Goal: Task Accomplishment & Management: Manage account settings

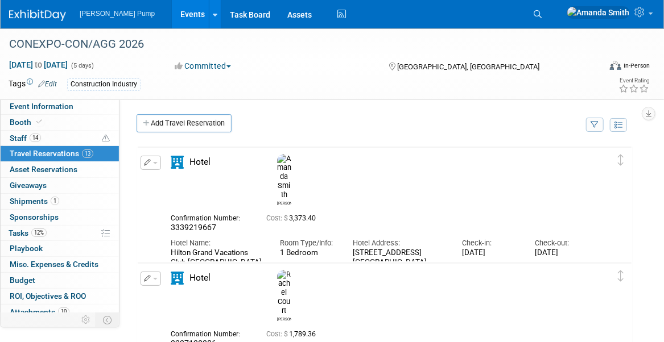
click at [172, 9] on link "Events" at bounding box center [193, 14] width 42 height 28
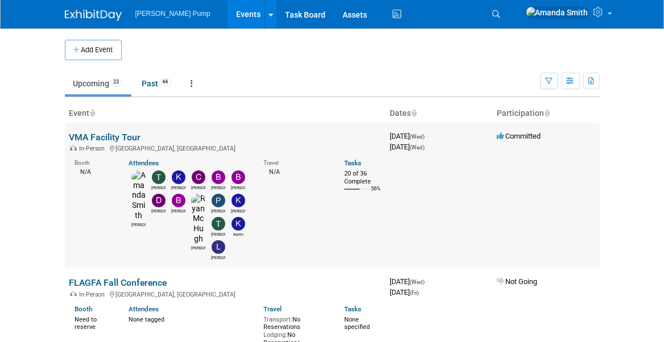
click at [108, 132] on link "VMA Facility Tour" at bounding box center [105, 137] width 72 height 11
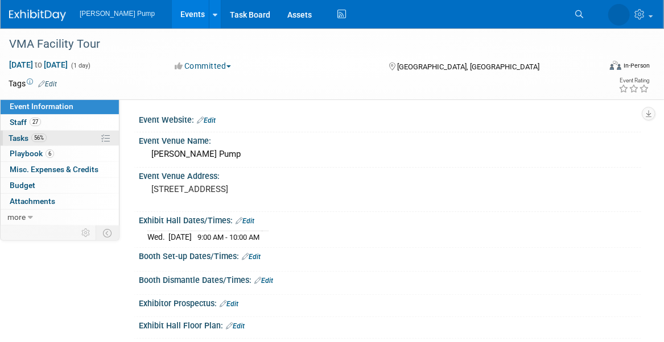
click at [46, 138] on span "56%" at bounding box center [38, 138] width 15 height 9
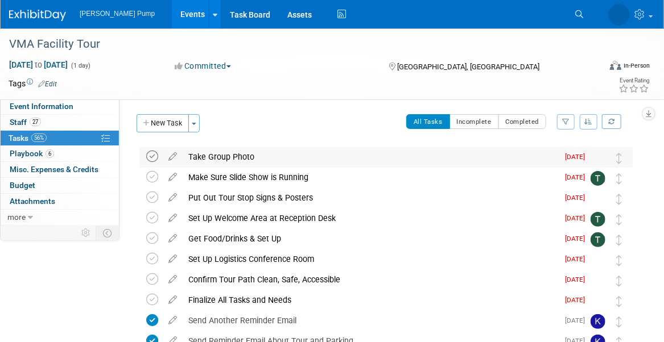
click at [156, 158] on icon at bounding box center [152, 157] width 12 height 12
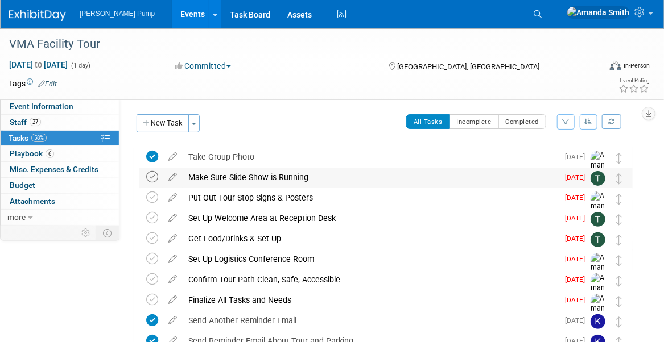
click at [148, 181] on icon at bounding box center [152, 177] width 12 height 12
click at [150, 201] on icon at bounding box center [152, 198] width 12 height 12
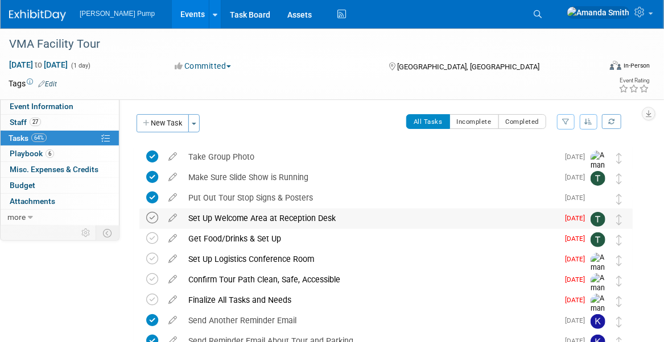
click at [152, 219] on icon at bounding box center [152, 218] width 12 height 12
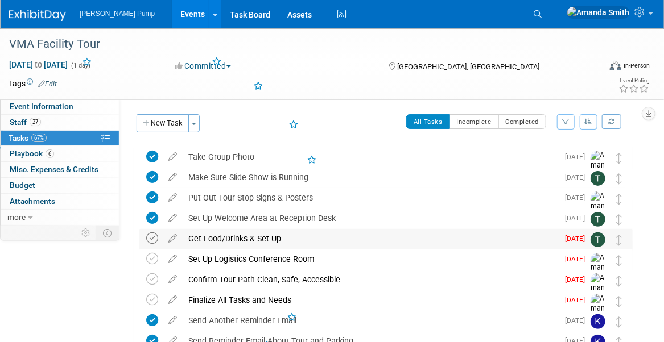
click at [155, 238] on icon at bounding box center [152, 239] width 12 height 12
click at [150, 260] on icon at bounding box center [152, 259] width 12 height 12
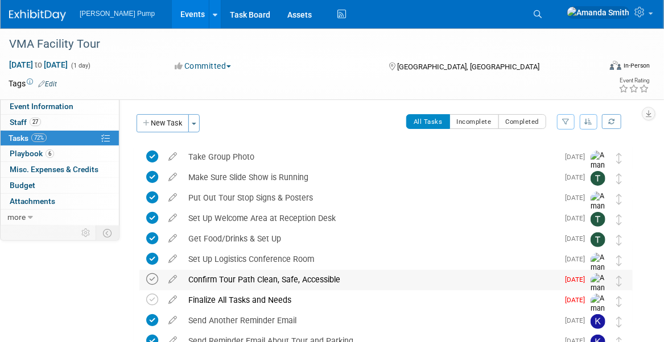
click at [151, 277] on icon at bounding box center [152, 280] width 12 height 12
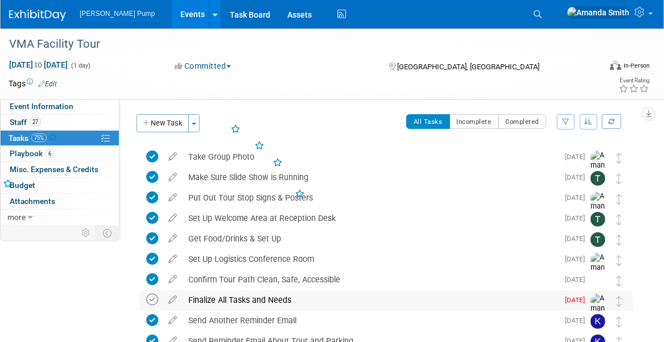
click at [152, 300] on icon at bounding box center [152, 300] width 12 height 12
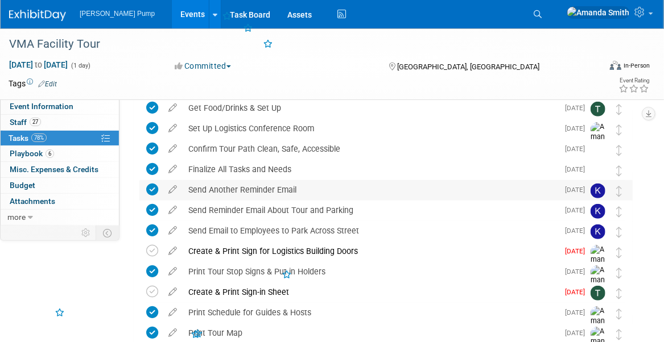
scroll to position [171, 0]
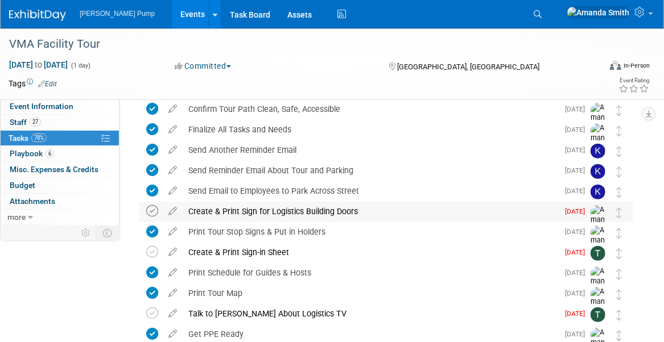
click at [154, 208] on icon at bounding box center [152, 211] width 12 height 12
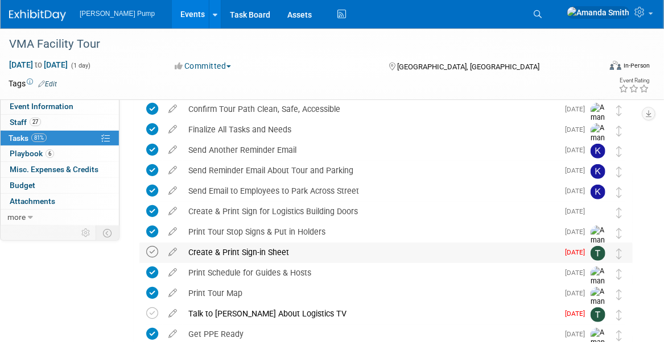
click at [152, 251] on icon at bounding box center [152, 252] width 12 height 12
click at [156, 308] on icon at bounding box center [152, 314] width 12 height 12
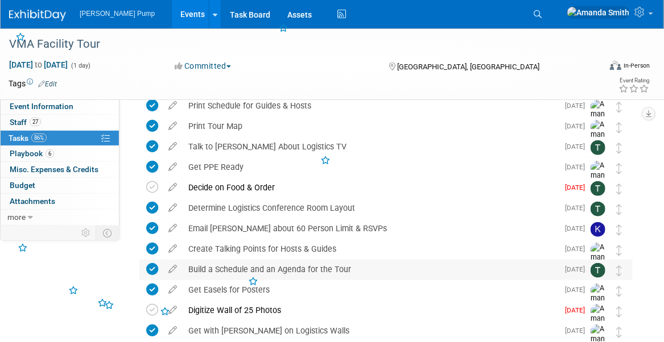
scroll to position [341, 0]
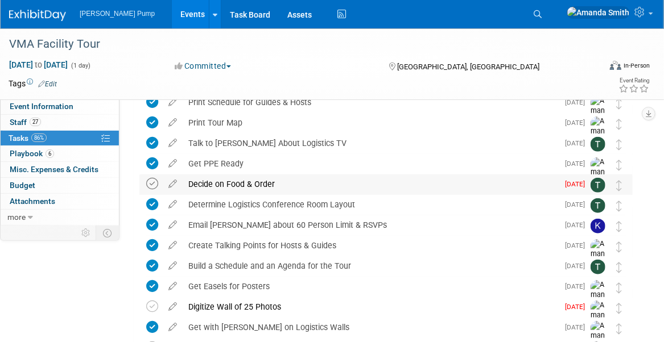
click at [154, 185] on icon at bounding box center [152, 184] width 12 height 12
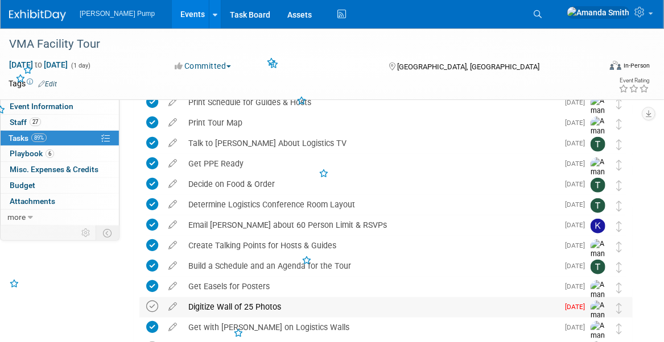
click at [151, 306] on icon at bounding box center [152, 307] width 12 height 12
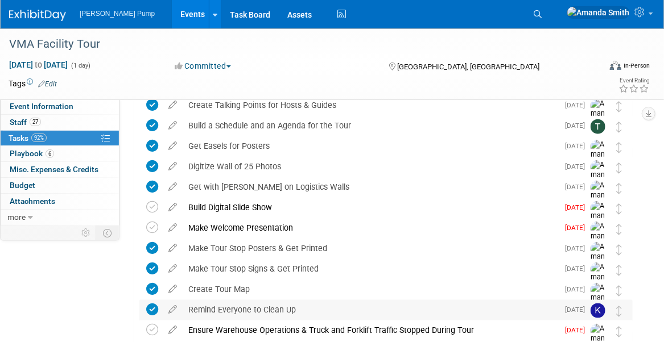
scroll to position [455, 0]
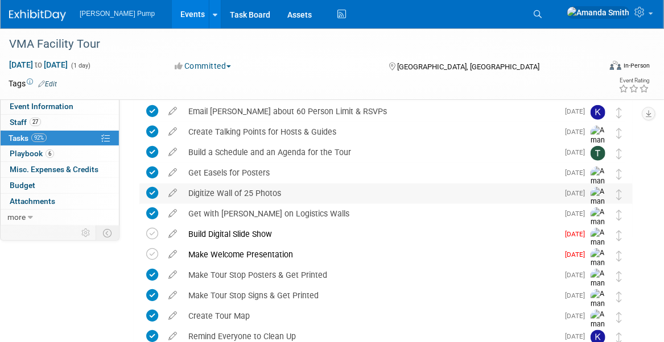
click at [152, 192] on icon at bounding box center [152, 193] width 12 height 12
click at [172, 193] on icon at bounding box center [173, 191] width 20 height 14
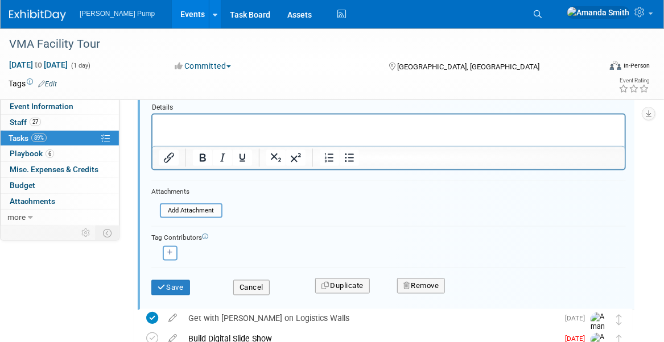
scroll to position [643, 0]
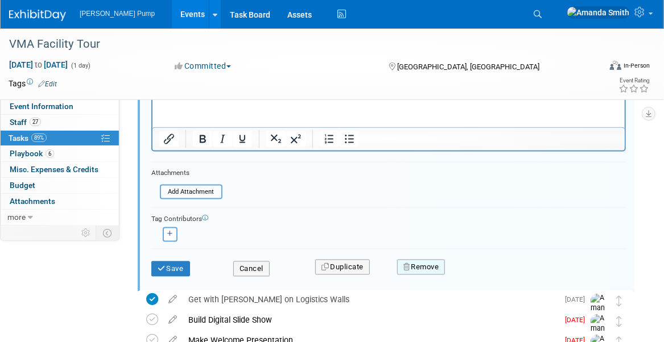
click at [412, 265] on button "Remove" at bounding box center [421, 268] width 48 height 16
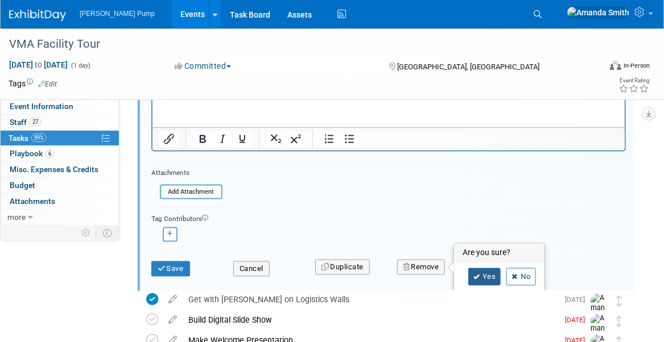
click at [488, 274] on link "Yes" at bounding box center [484, 277] width 33 height 18
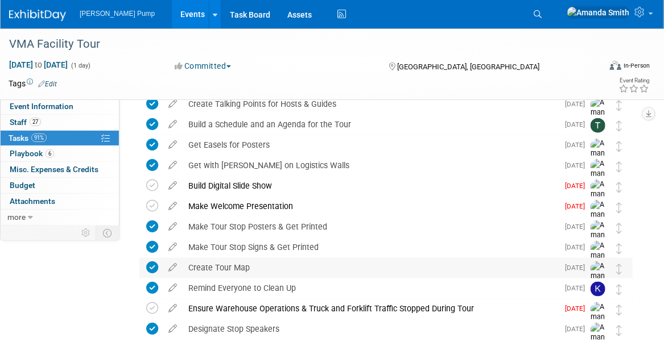
scroll to position [476, 0]
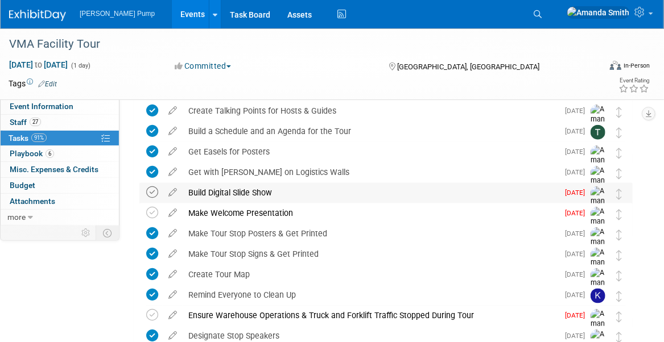
click at [152, 193] on icon at bounding box center [152, 193] width 12 height 12
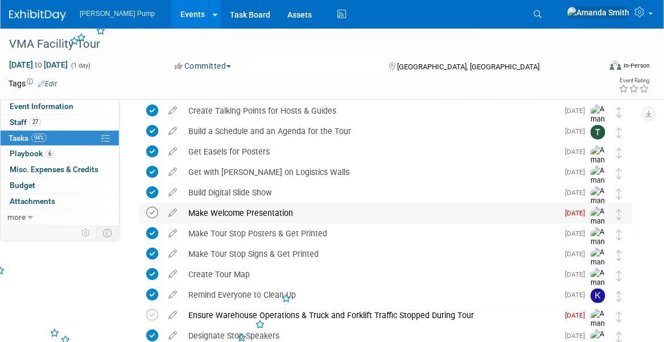
click at [149, 213] on icon at bounding box center [152, 213] width 12 height 12
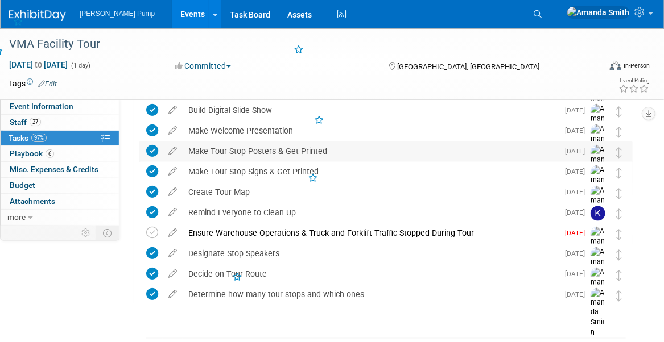
scroll to position [590, 0]
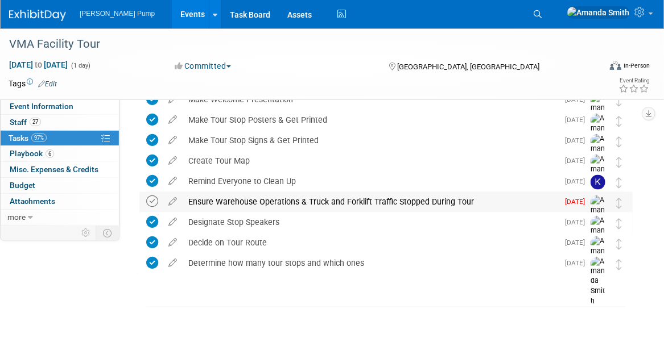
click at [151, 200] on icon at bounding box center [152, 202] width 12 height 12
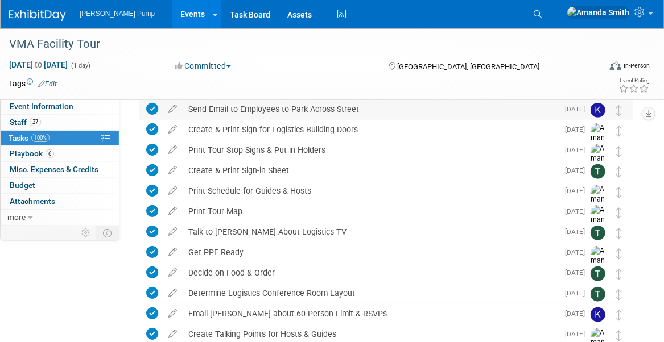
scroll to position [248, 0]
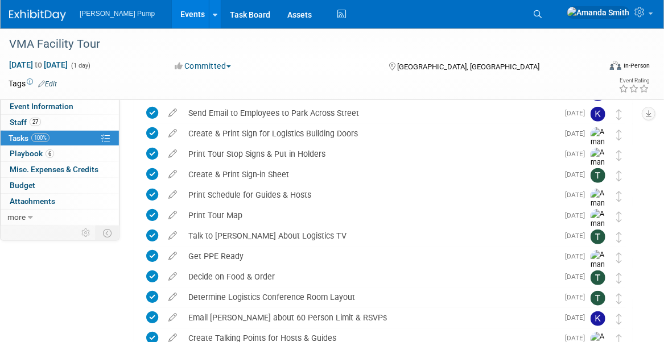
click at [172, 17] on link "Events" at bounding box center [193, 14] width 42 height 28
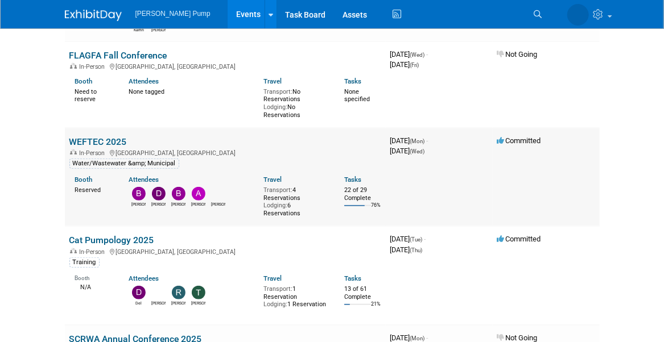
scroll to position [227, 0]
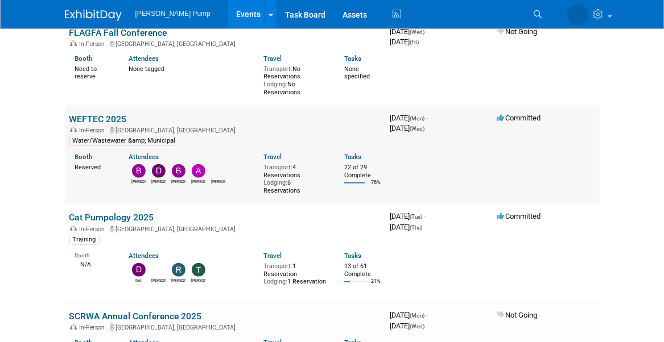
click at [82, 117] on link "WEFTEC 2025" at bounding box center [97, 119] width 57 height 11
